Goal: Task Accomplishment & Management: Manage account settings

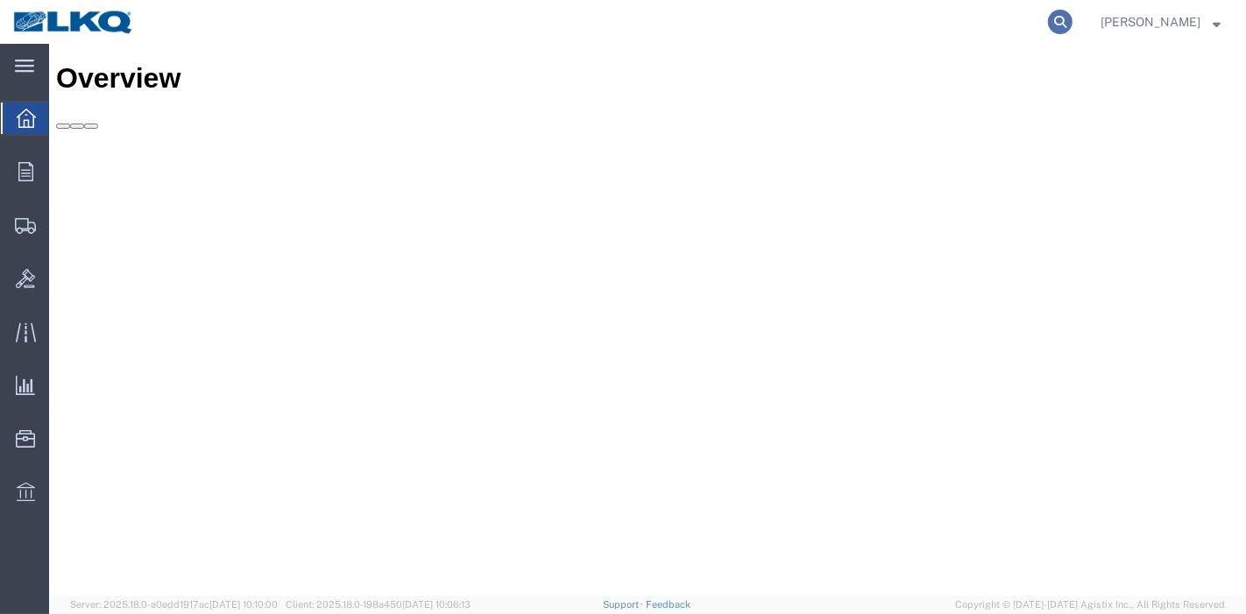
click at [1068, 26] on icon at bounding box center [1060, 22] width 25 height 25
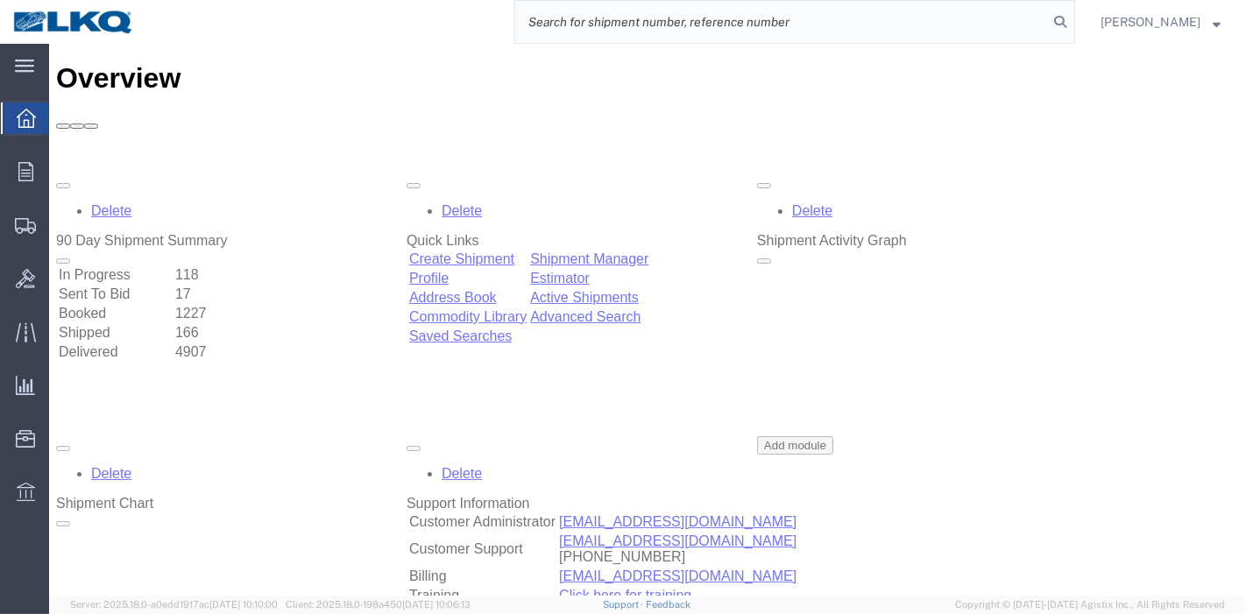
click at [932, 33] on input "search" at bounding box center [781, 22] width 533 height 42
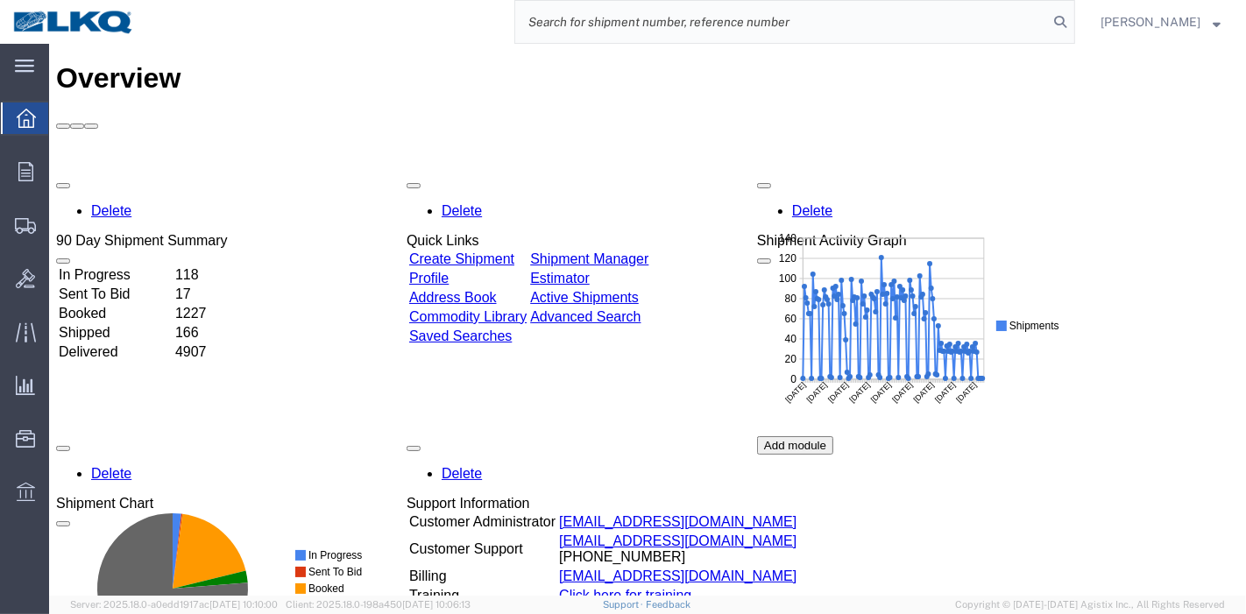
click at [913, 23] on input "search" at bounding box center [781, 22] width 533 height 42
paste input "56415155"
type input "56415155"
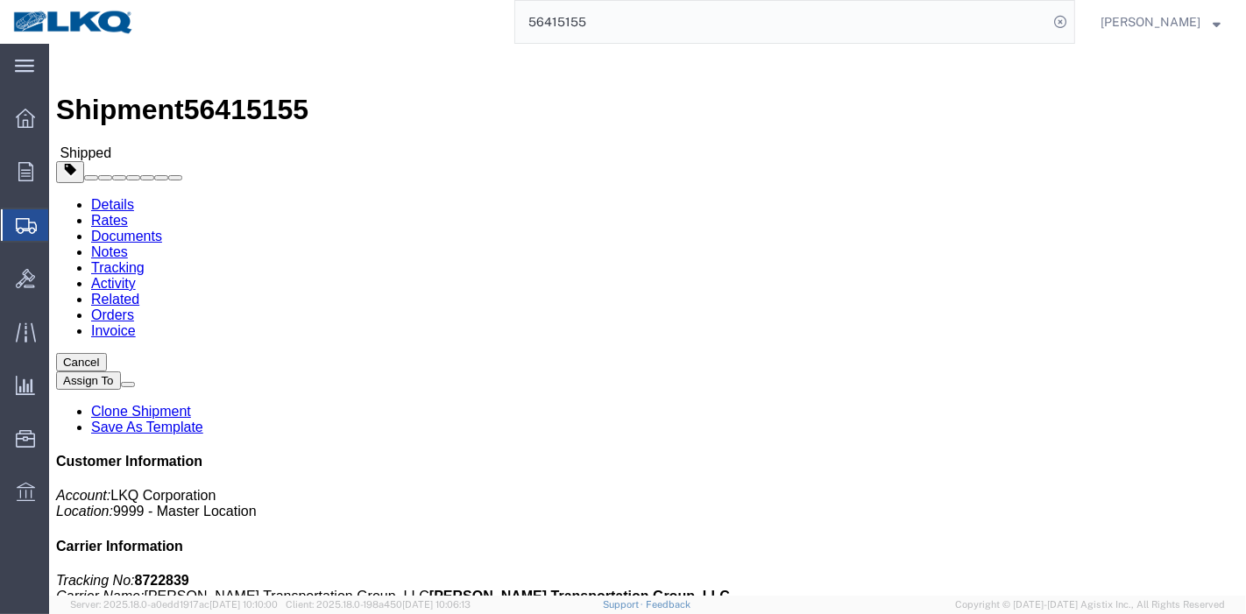
click link "Tracking"
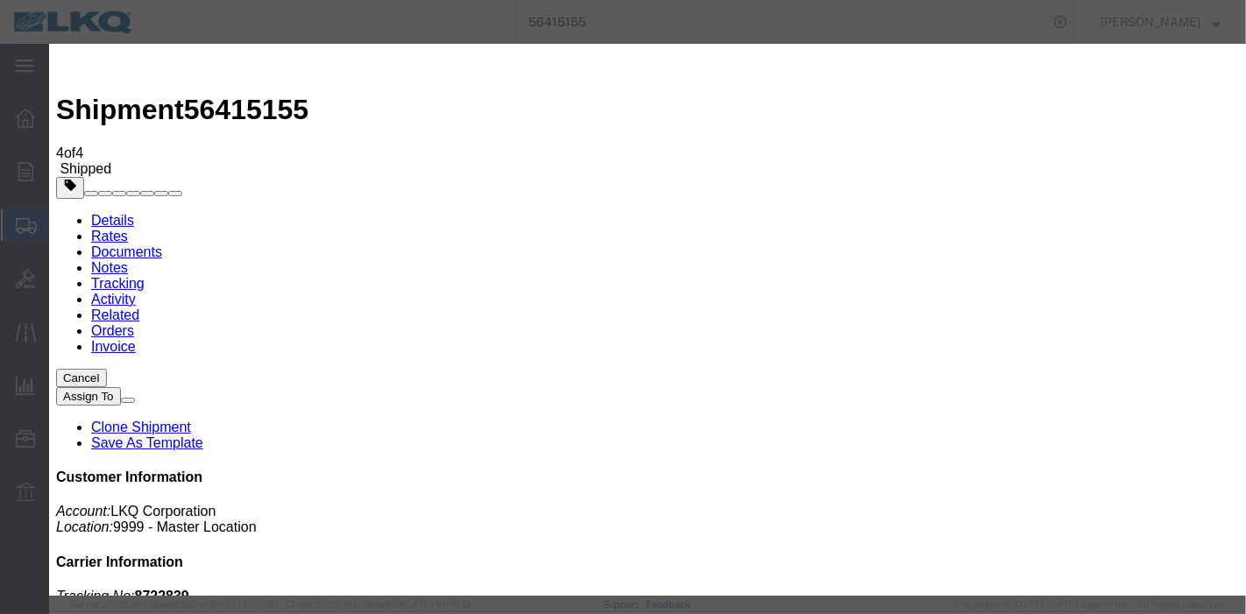
type input "[DATE]"
type input "9:00 PM"
select select "DELIVRED"
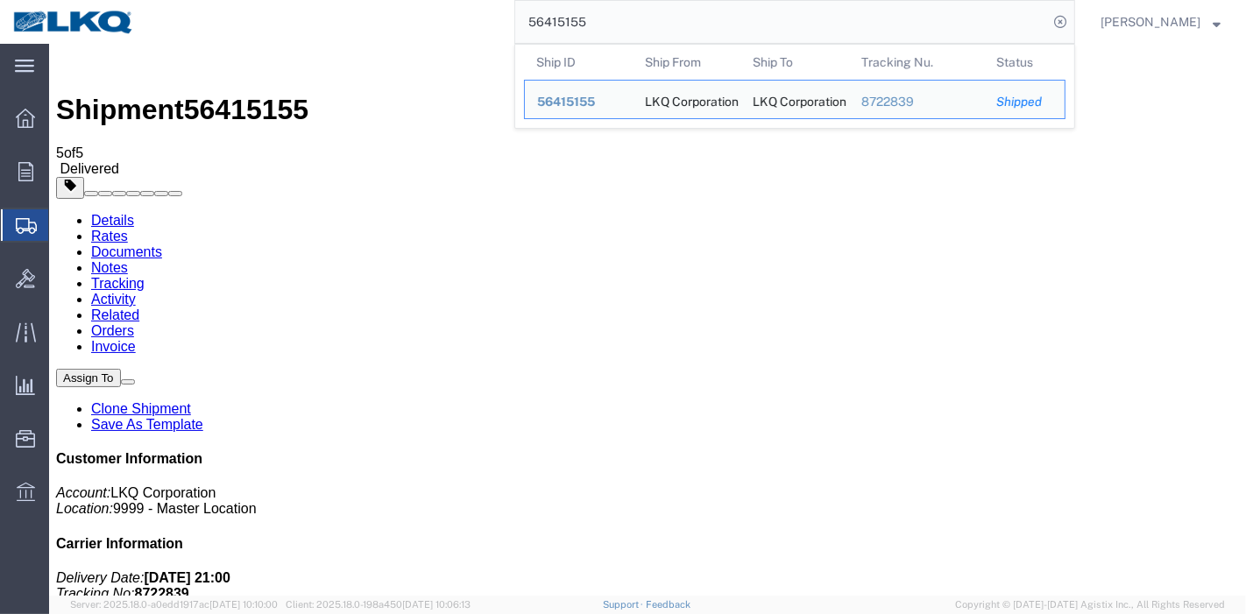
drag, startPoint x: 673, startPoint y: 28, endPoint x: 624, endPoint y: 40, distance: 50.6
click at [426, 28] on div "56415155 Ship ID Ship From Ship To Tracking Nu. Status Ship ID 56415155 Ship Fr…" at bounding box center [611, 22] width 928 height 44
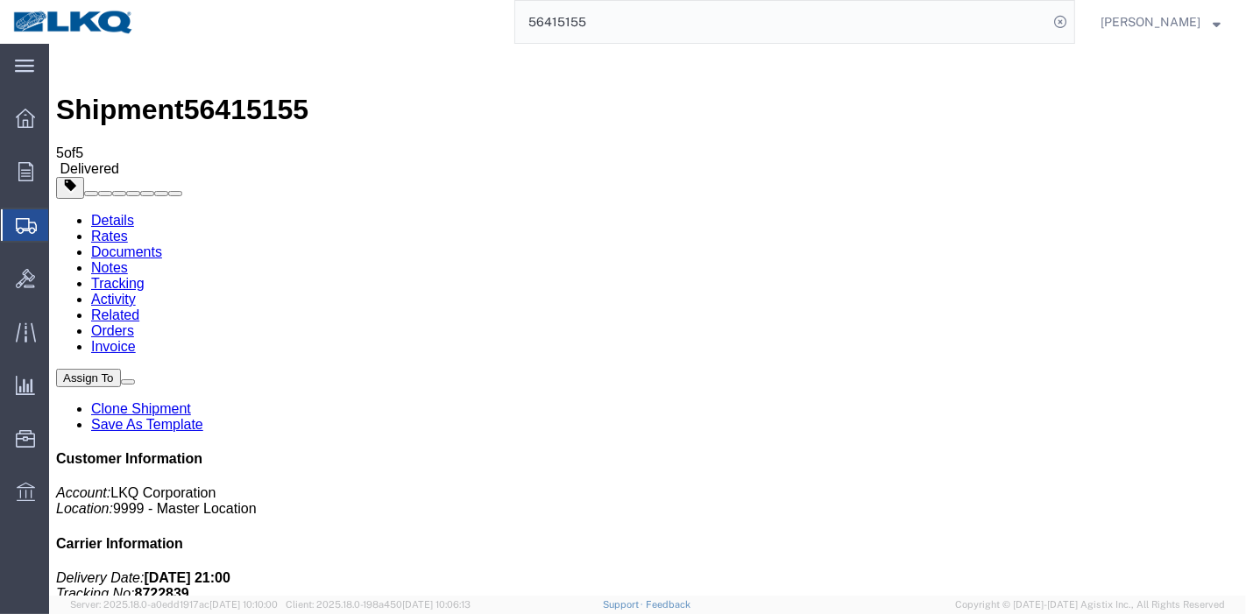
paste input "554241"
type input "56554241"
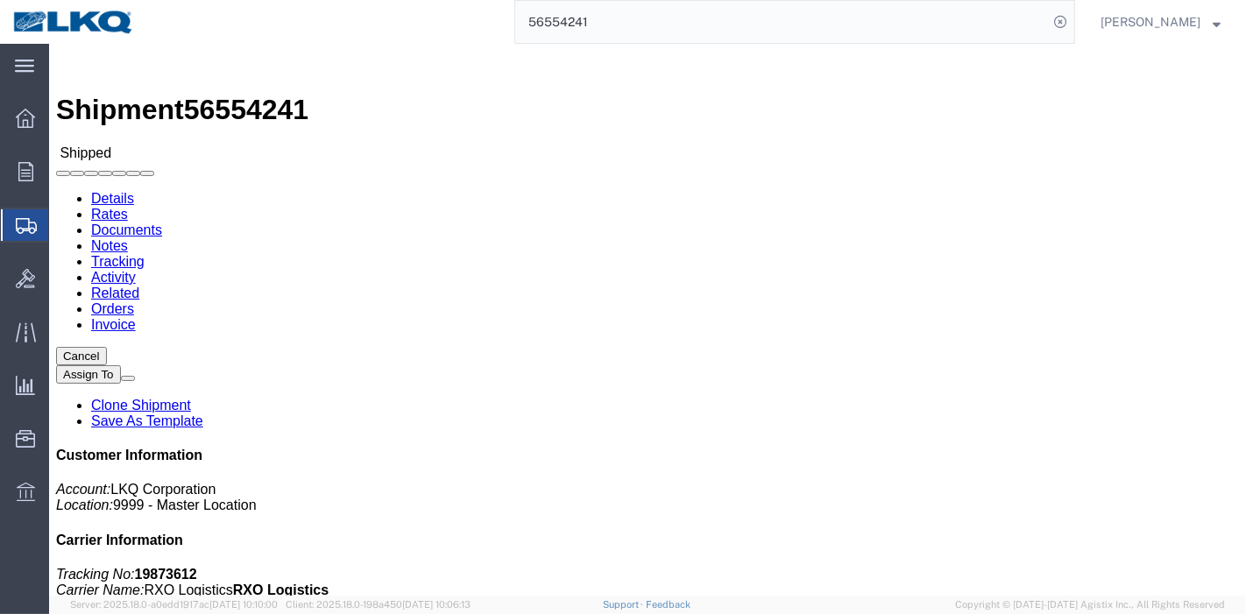
click link "Notes"
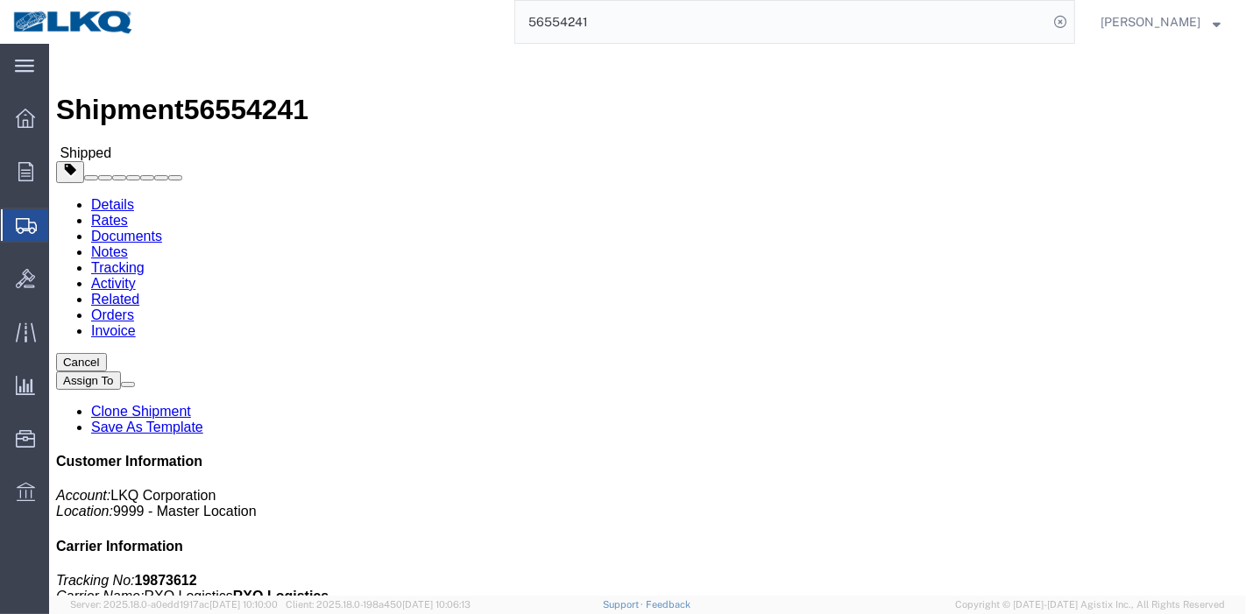
click body "Shipment 56554241 Shipped Details Rates Documents Notes Tracking Activity Relat…"
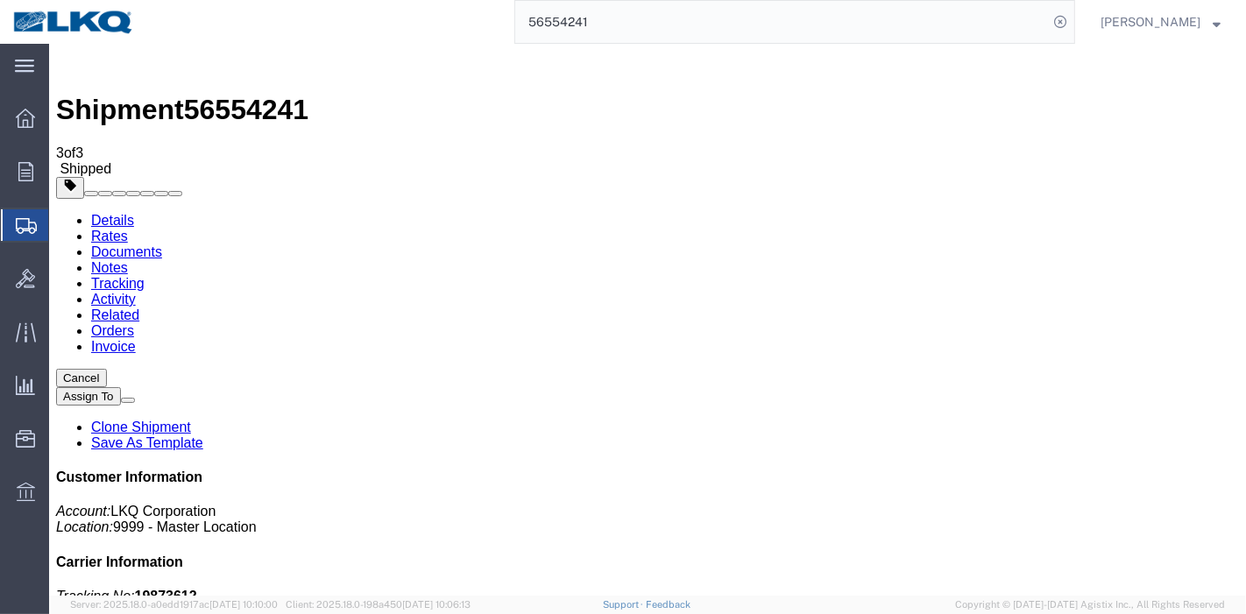
click at [144, 276] on link "Tracking" at bounding box center [116, 283] width 53 height 15
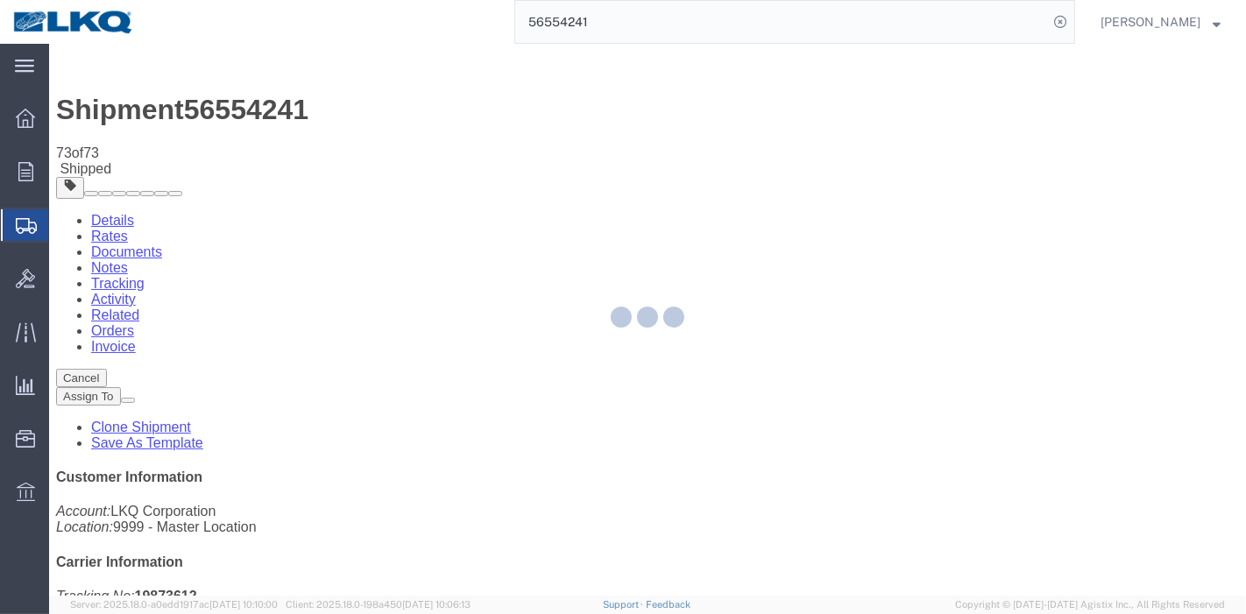
click at [822, 161] on div at bounding box center [647, 320] width 1197 height 552
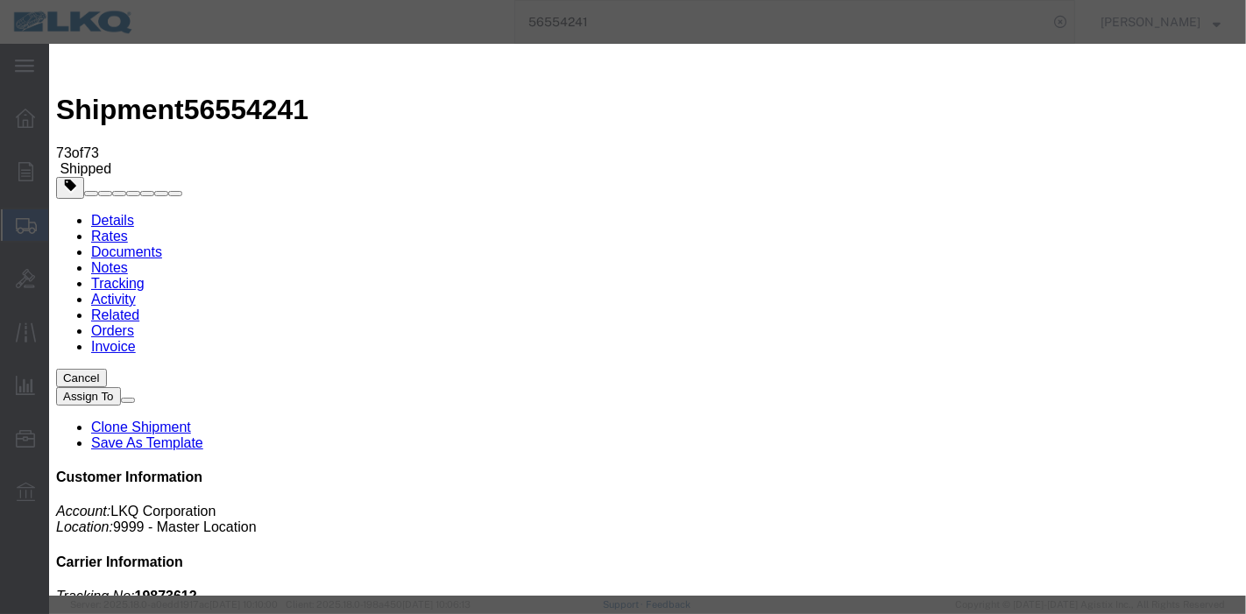
type input "[DATE]"
type input "9:00 PM"
select select "DELIVRED"
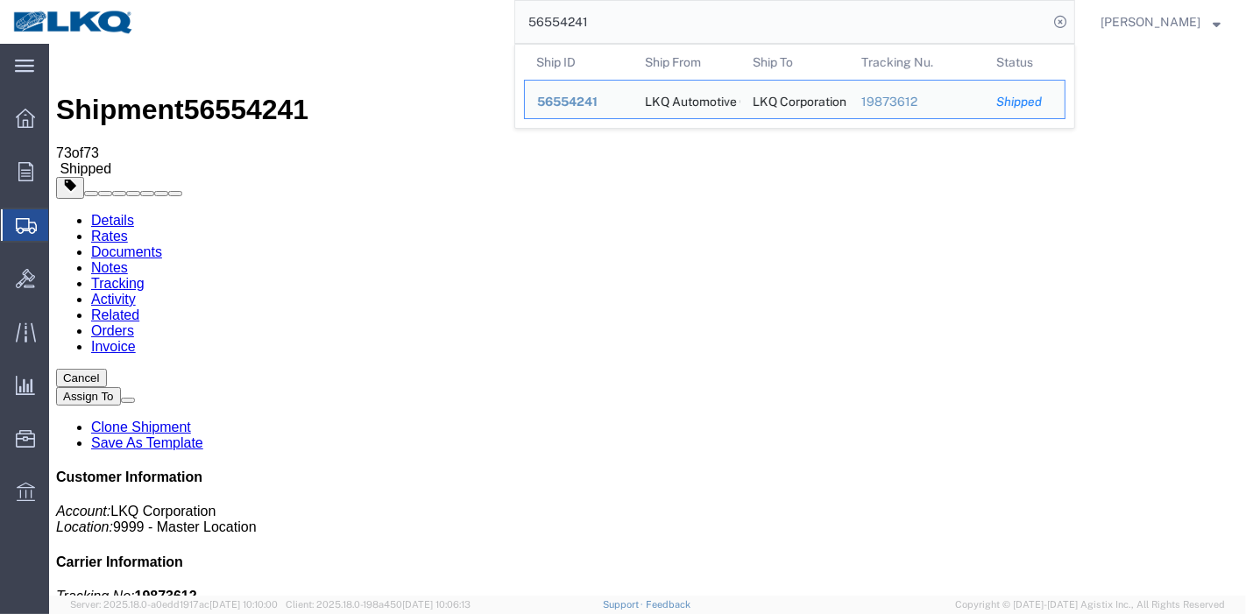
drag, startPoint x: 628, startPoint y: 21, endPoint x: 743, endPoint y: 26, distance: 114.9
click at [343, 25] on div "56554241 Ship ID Ship From Ship To Tracking Nu. Status Ship ID 56554241 Ship Fr…" at bounding box center [611, 22] width 928 height 44
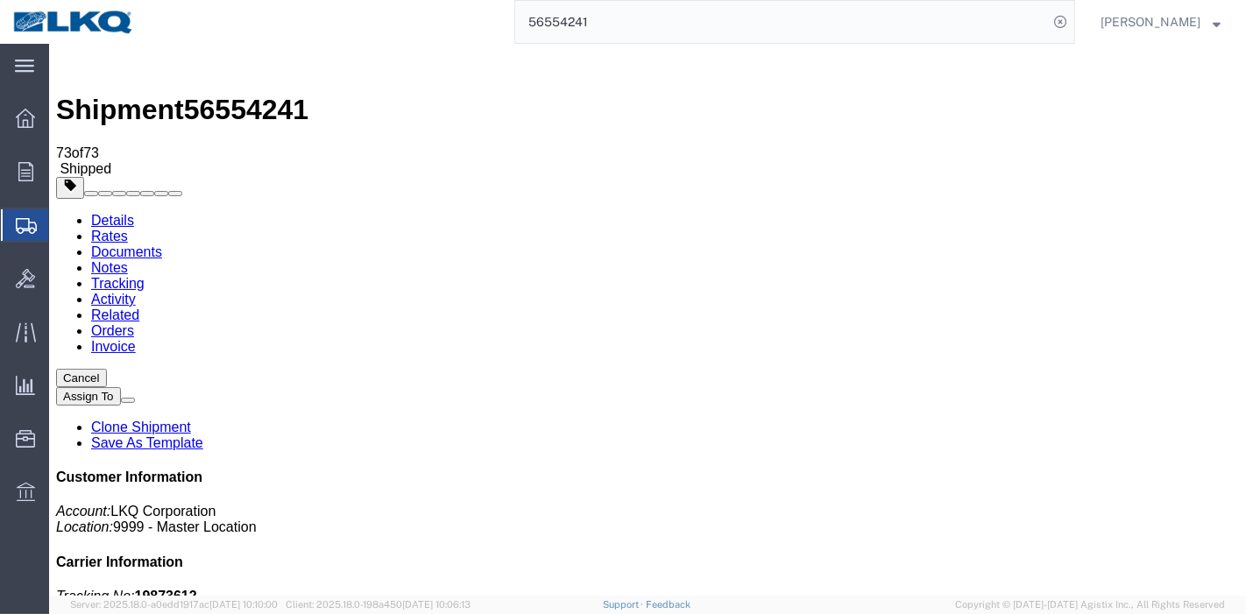
paste input "63600"
type input "56563600"
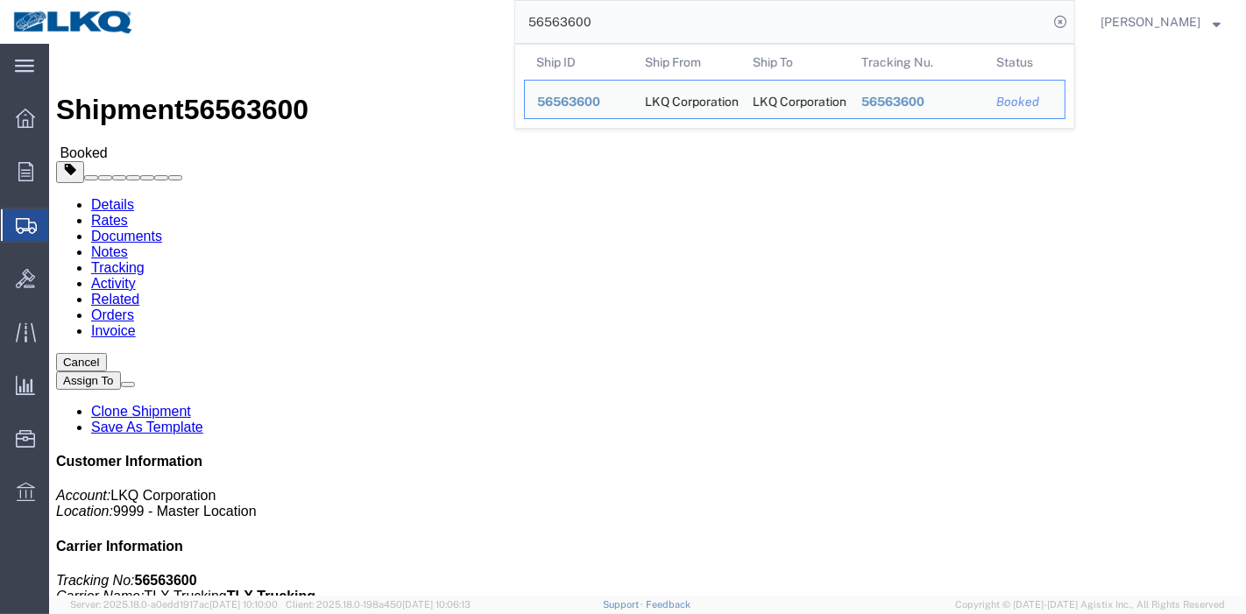
click link "Tracking"
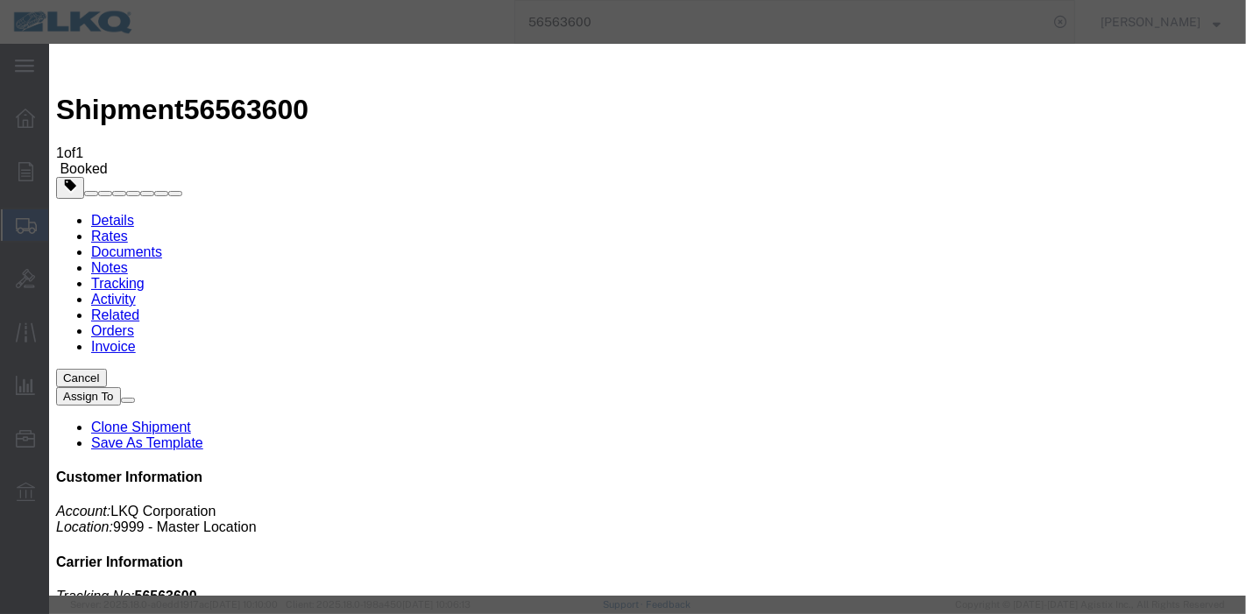
type input "[DATE]"
type input "9:00 PM"
select select "DELIVRED"
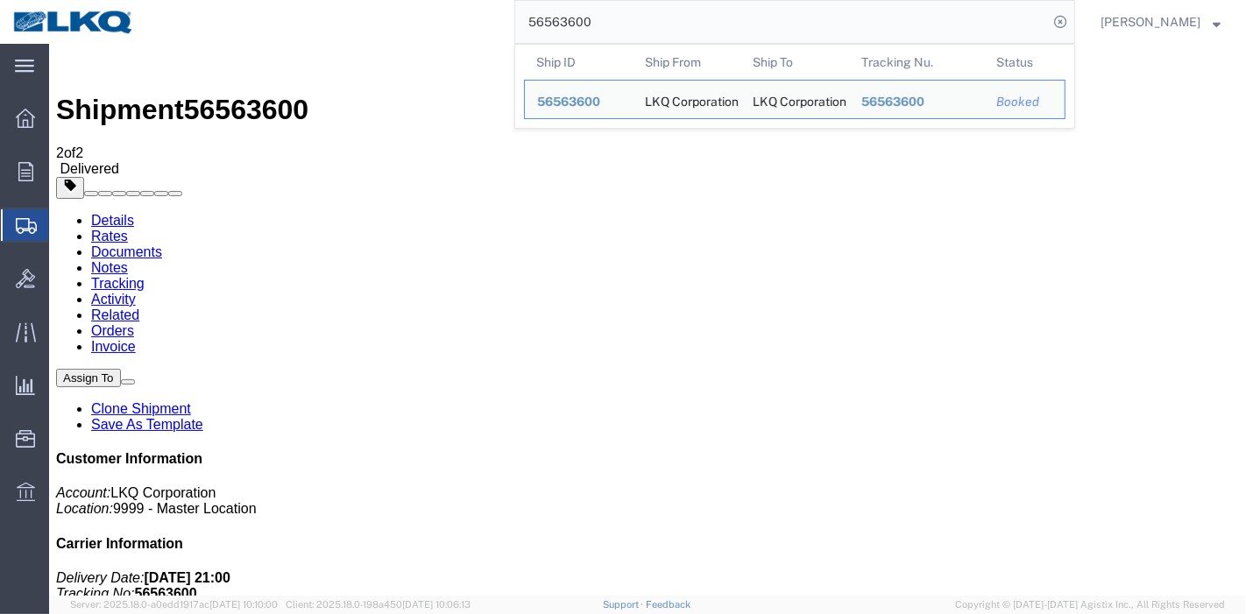
drag, startPoint x: 643, startPoint y: 30, endPoint x: 390, endPoint y: 41, distance: 253.5
click at [379, 32] on div "56563600 Ship ID Ship From Ship To Tracking Nu. Status Ship ID 56563600 Ship Fr…" at bounding box center [611, 22] width 928 height 44
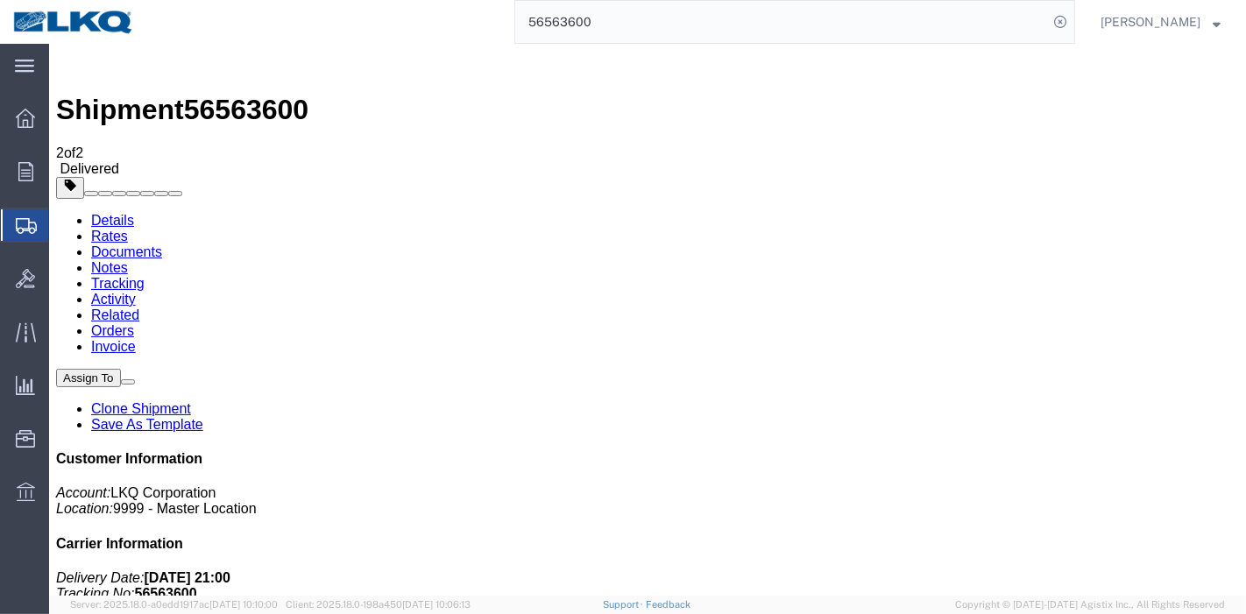
paste input "486134"
type input "56486134"
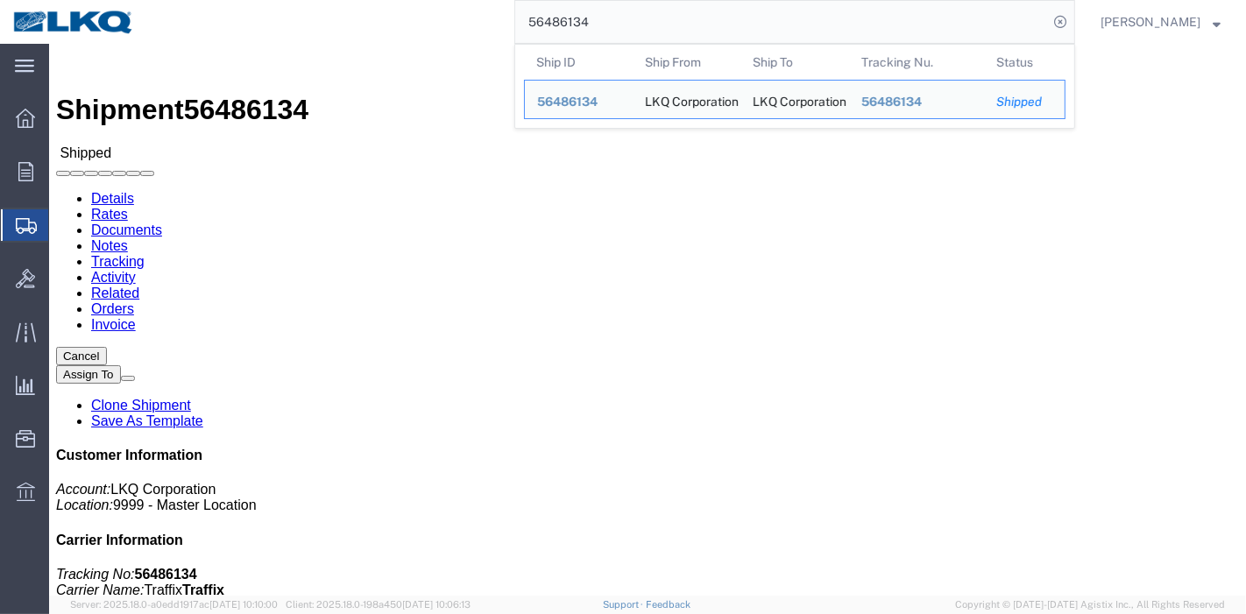
click link "Tracking"
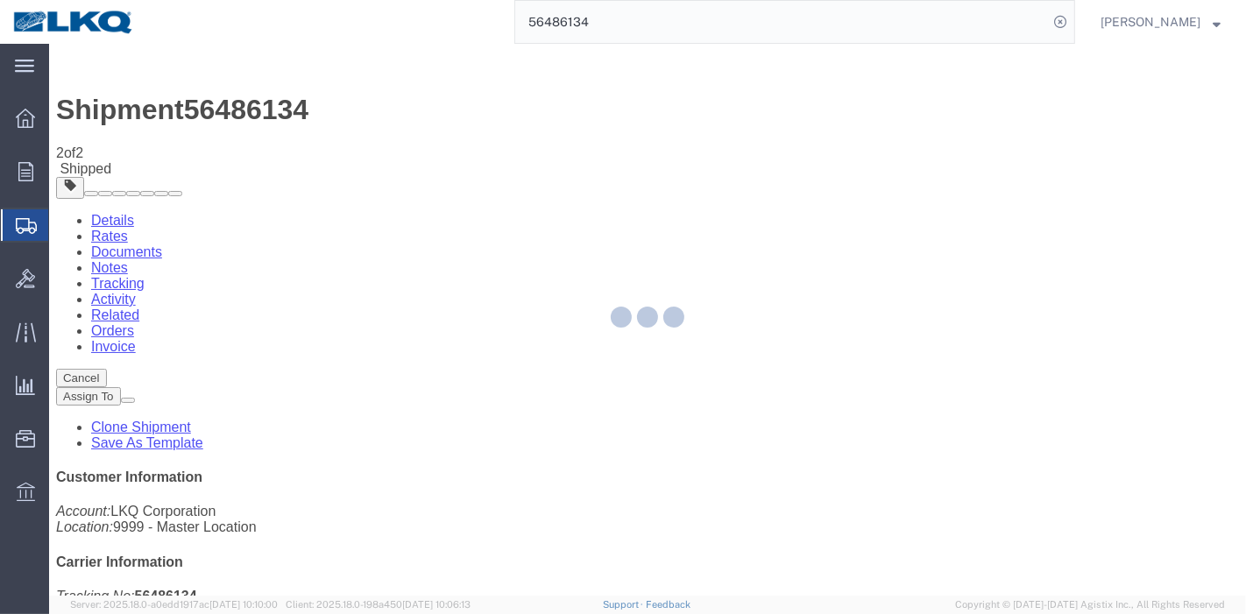
click at [824, 153] on div at bounding box center [647, 320] width 1197 height 552
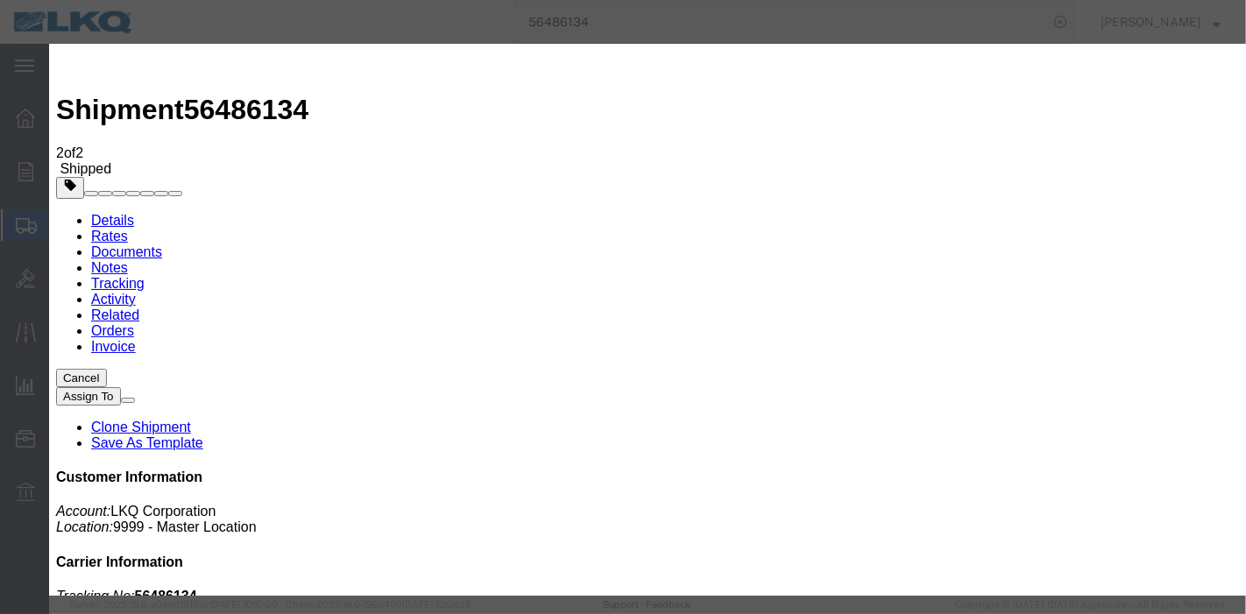
type input "[DATE]"
type input "9:00 PM"
select select "DELIVRED"
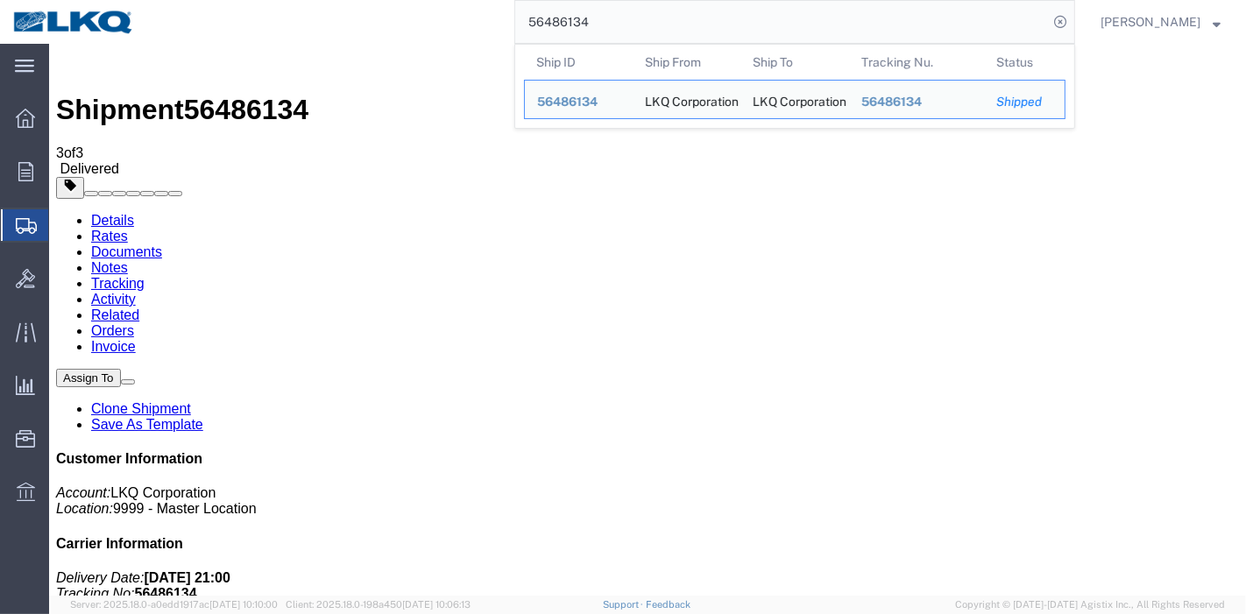
drag, startPoint x: 620, startPoint y: 18, endPoint x: 243, endPoint y: 41, distance: 378.4
click at [230, 31] on div "56486134 Ship ID Ship From Ship To Tracking Nu. Status Ship ID 56486134 Ship Fr…" at bounding box center [611, 22] width 928 height 44
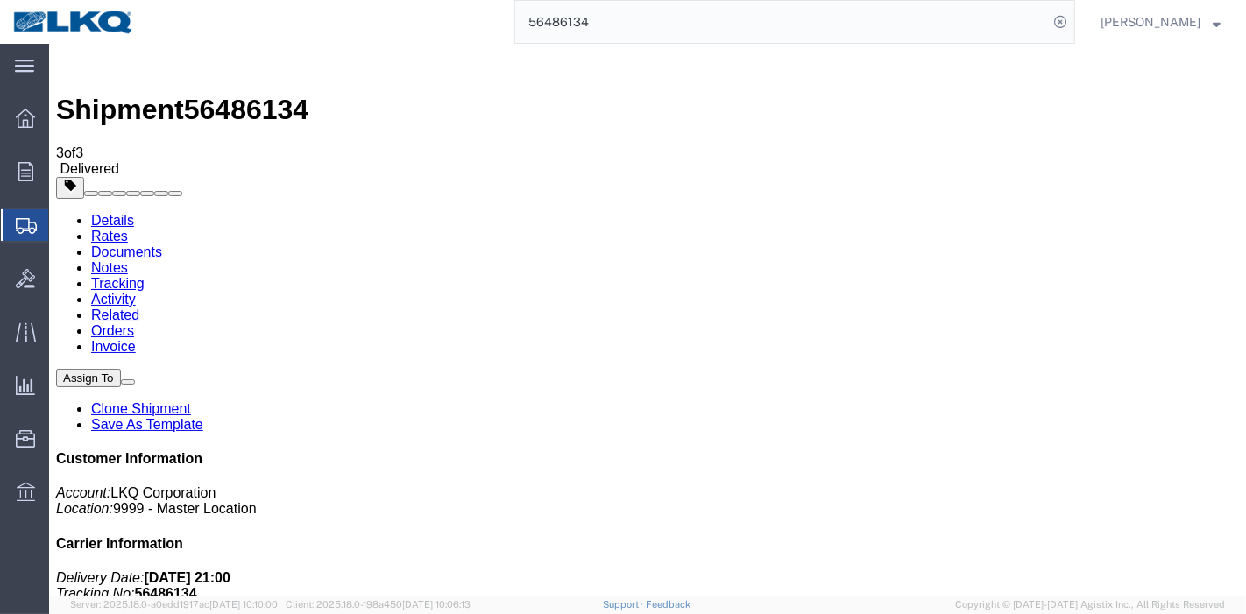
paste input "537755"
type input "56537755"
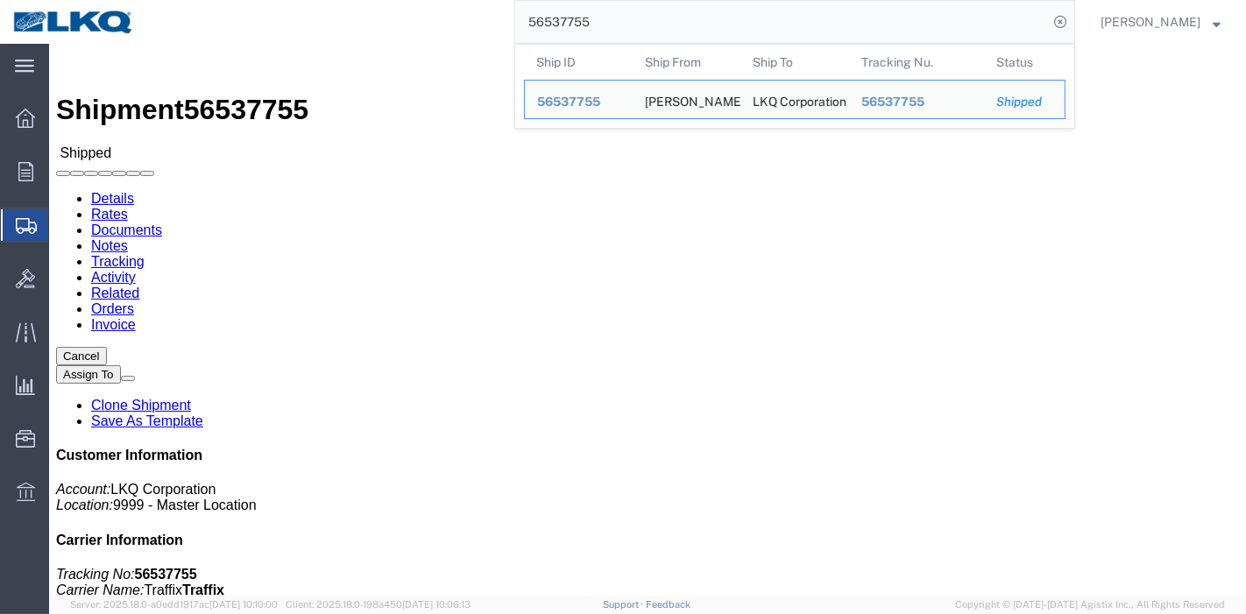
click link "Tracking"
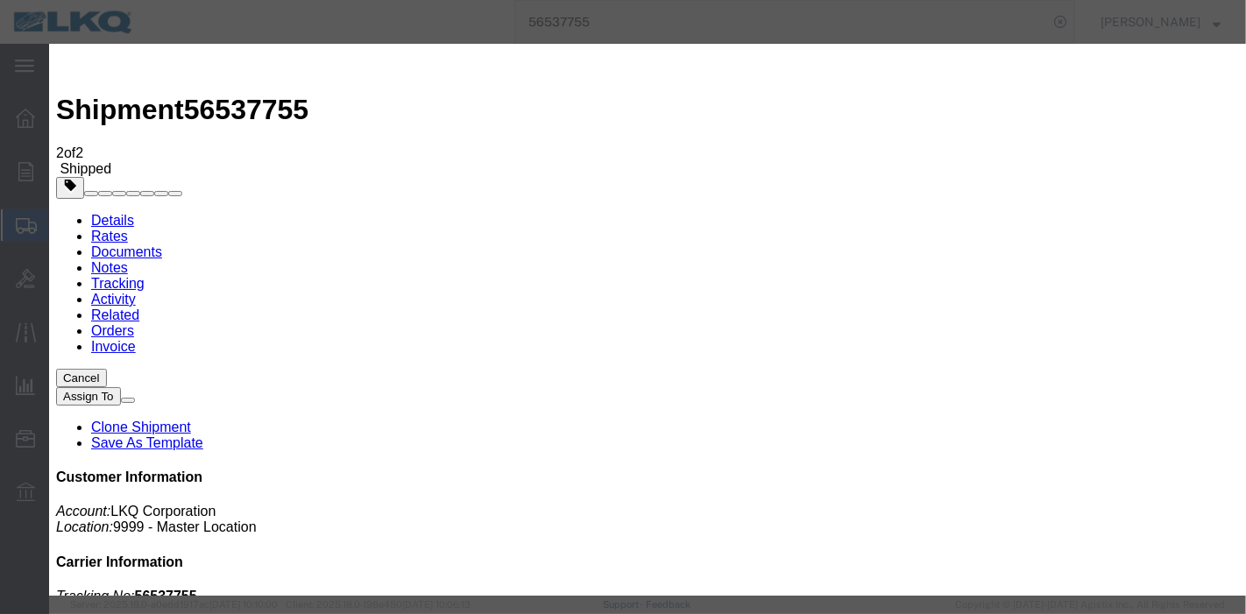
type input "[DATE]"
type input "9:00 PM"
select select "DELIVRED"
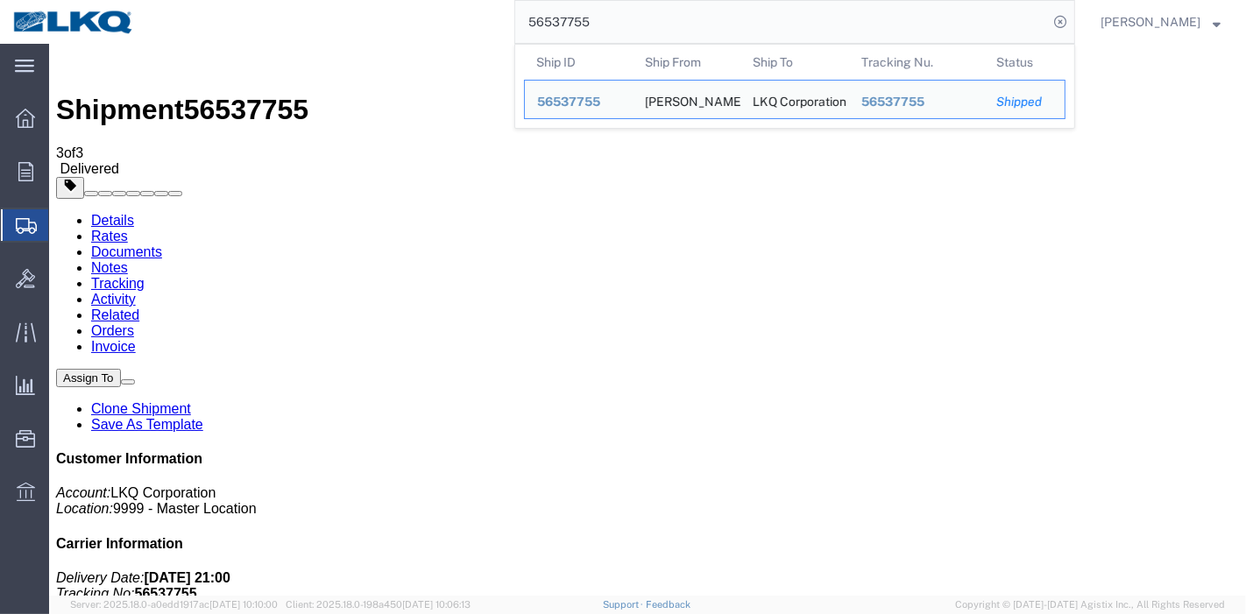
drag, startPoint x: 613, startPoint y: 19, endPoint x: 216, endPoint y: 13, distance: 397.9
click at [216, 13] on div "56537755 Ship ID Ship From Ship To Tracking Nu. Status Ship ID 56537755 Ship Fr…" at bounding box center [611, 22] width 928 height 44
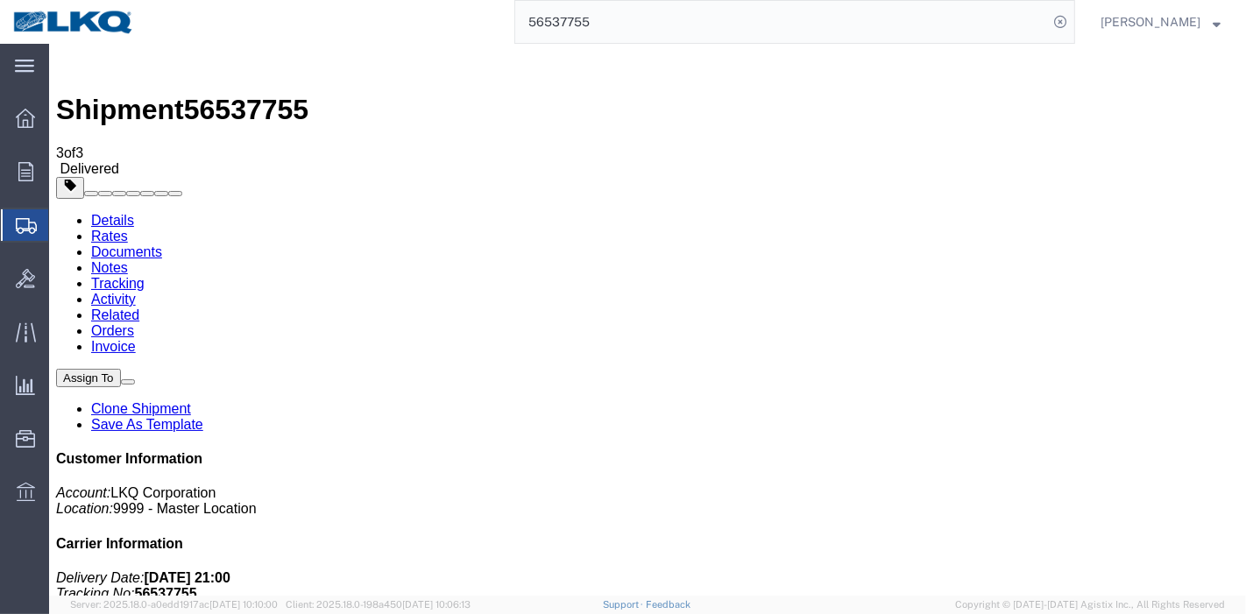
paste input "472727"
type input "56472727"
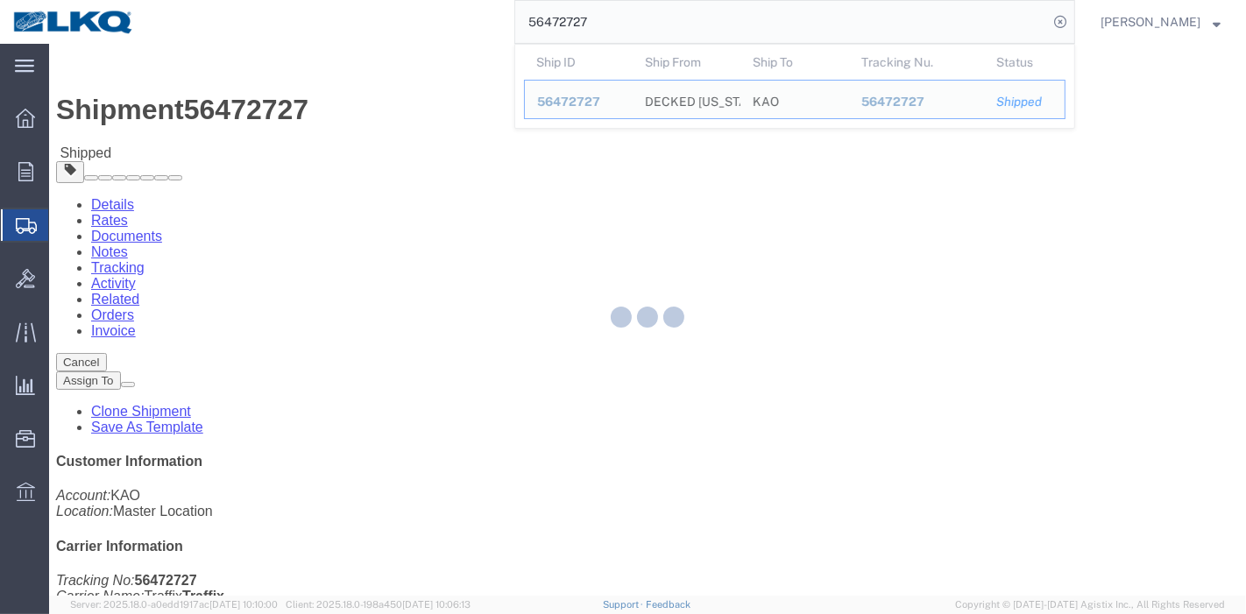
click at [393, 111] on div at bounding box center [647, 320] width 1197 height 552
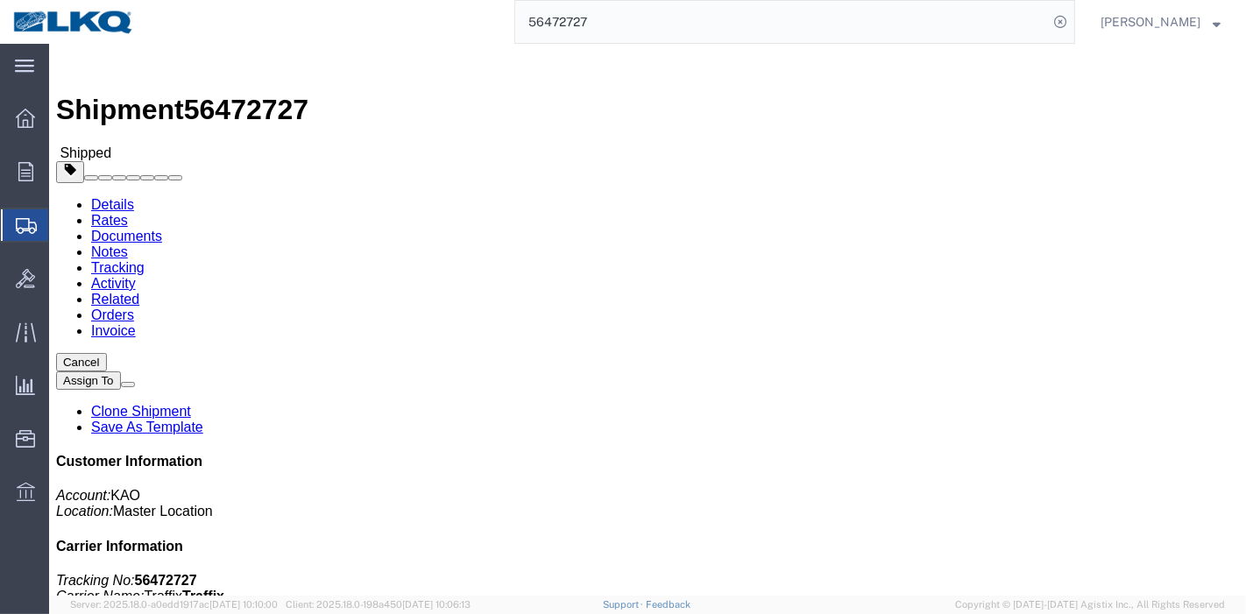
click link "Tracking"
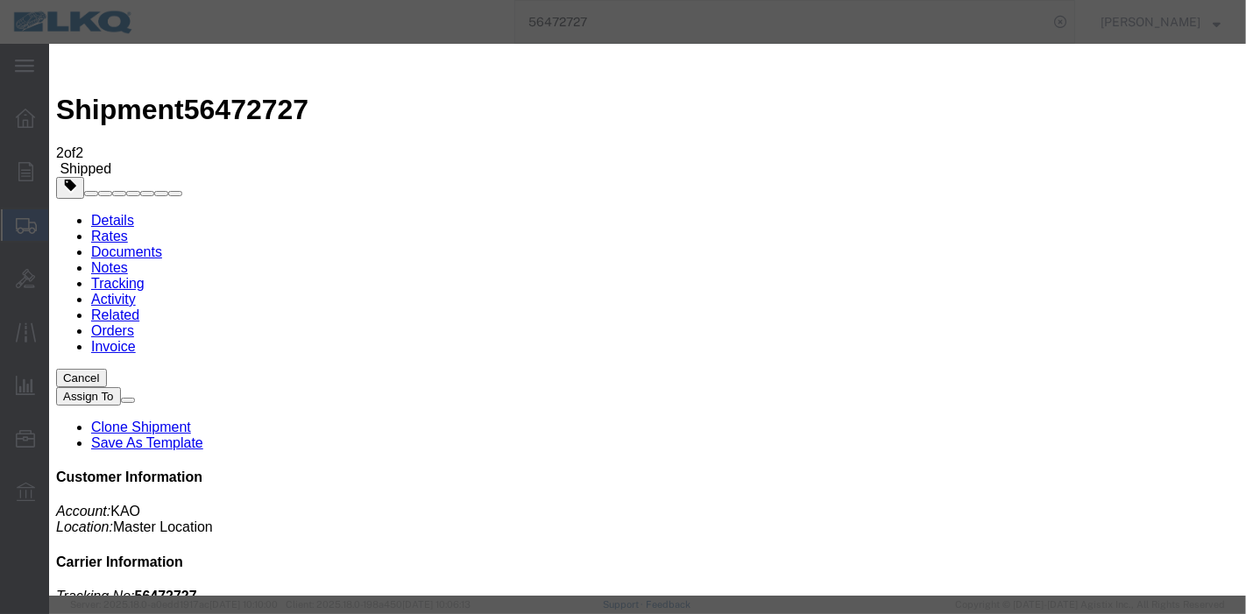
type input "[DATE]"
type input "9:00 PM"
select select "DELIVRED"
